Goal: Browse casually

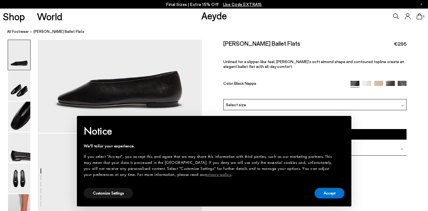
click at [17, 93] on img at bounding box center [19, 86] width 22 height 30
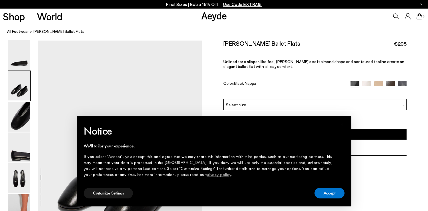
scroll to position [173, 0]
click at [326, 193] on button "Accept" at bounding box center [329, 193] width 30 height 11
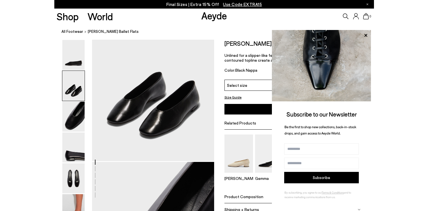
scroll to position [214, 0]
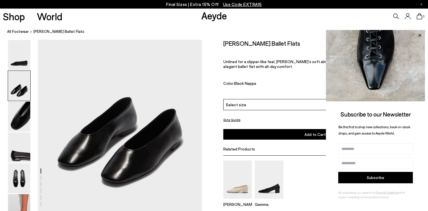
click at [420, 35] on icon at bounding box center [419, 35] width 3 height 3
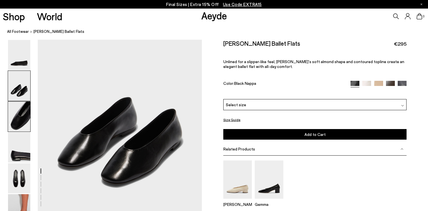
click at [24, 112] on img at bounding box center [19, 117] width 22 height 30
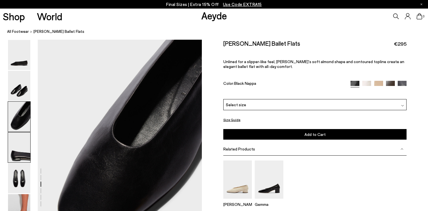
click at [22, 148] on img at bounding box center [19, 148] width 22 height 30
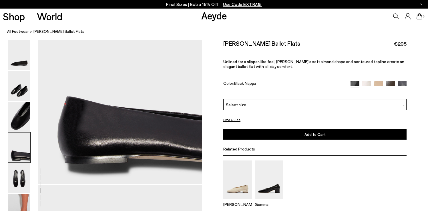
scroll to position [715, 0]
